Goal: Transaction & Acquisition: Purchase product/service

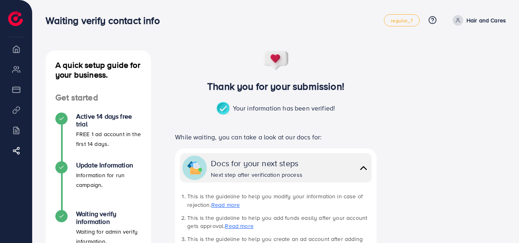
scroll to position [81, 0]
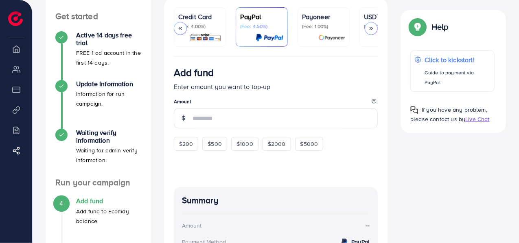
scroll to position [0, 95]
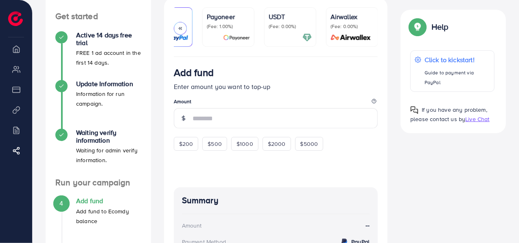
click at [281, 19] on p "USDT" at bounding box center [290, 17] width 43 height 10
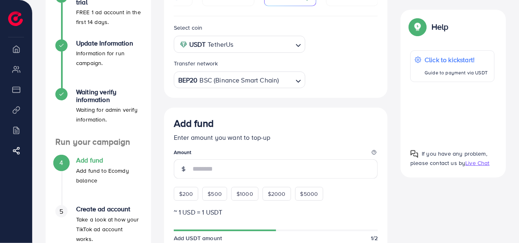
scroll to position [163, 0]
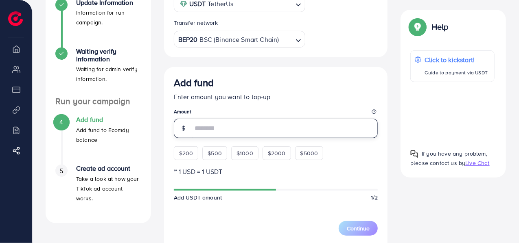
click at [244, 125] on input "number" at bounding box center [286, 129] width 186 height 20
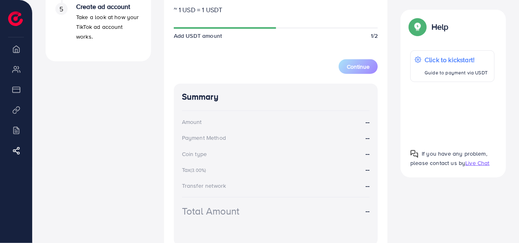
scroll to position [326, 0]
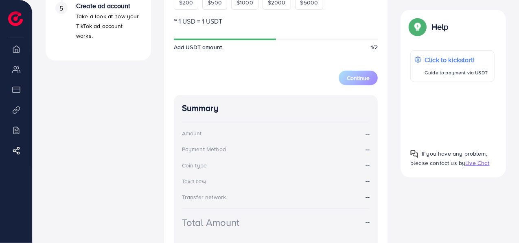
click at [206, 121] on div "Summary Amount -- Payment Method -- Coin type -- Tax (3.00%) -- Transfer networ…" at bounding box center [276, 176] width 204 height 162
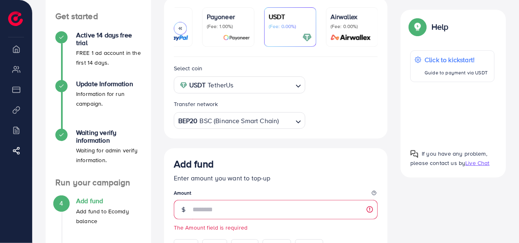
scroll to position [163, 0]
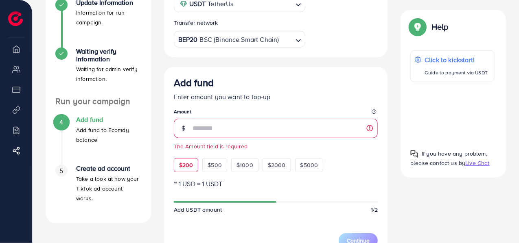
click at [187, 169] on span "$200" at bounding box center [186, 165] width 14 height 8
type input "***"
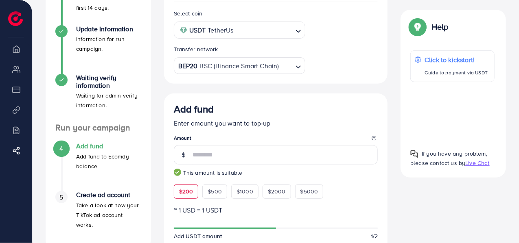
scroll to position [118, 0]
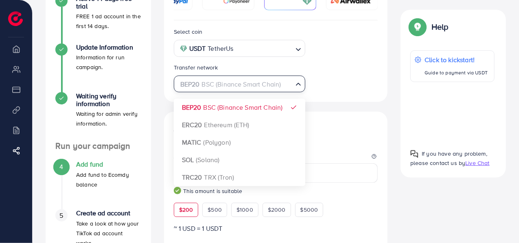
click at [246, 83] on div "BEP20 BSC (Binance Smart Chain)" at bounding box center [235, 84] width 117 height 14
click at [247, 83] on input "Search for option" at bounding box center [234, 84] width 115 height 13
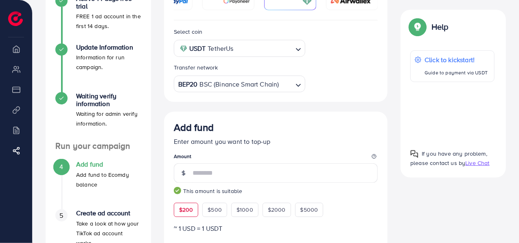
click at [326, 63] on div "Select coin USDT TetherUs Loading... Transfer network BEP20 BSC (Binance Smart …" at bounding box center [275, 60] width 217 height 66
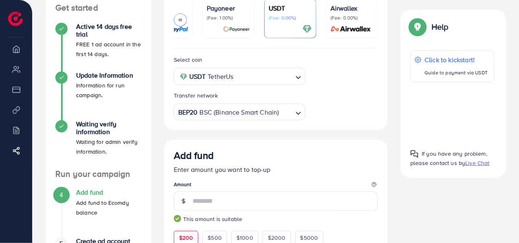
scroll to position [77, 0]
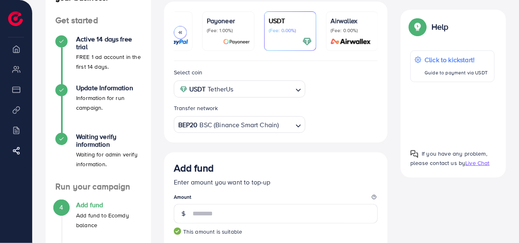
click at [248, 93] on input "Search for option" at bounding box center [264, 89] width 57 height 13
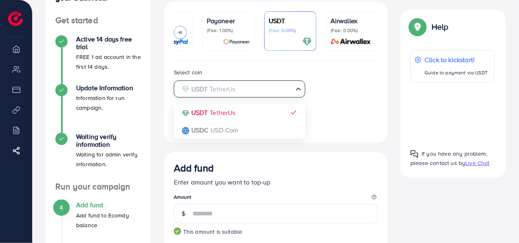
click at [334, 93] on div "Select coin USDT TetherUs Loading... USDT TetherUs USDC USD Coin Transfer netwo…" at bounding box center [275, 101] width 217 height 66
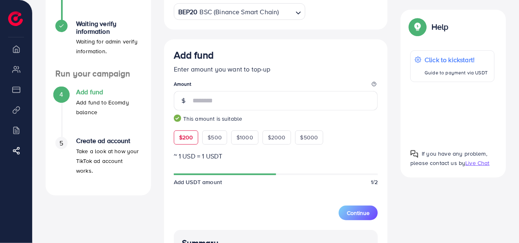
scroll to position [204, 0]
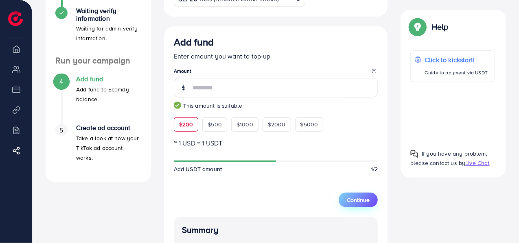
click at [359, 196] on button "Continue" at bounding box center [358, 200] width 39 height 15
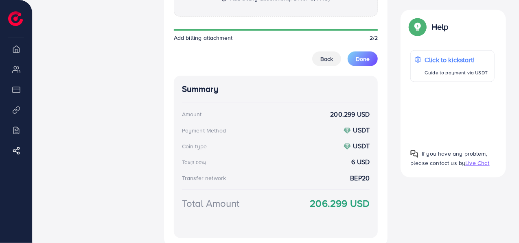
scroll to position [603, 0]
